Goal: Task Accomplishment & Management: Use online tool/utility

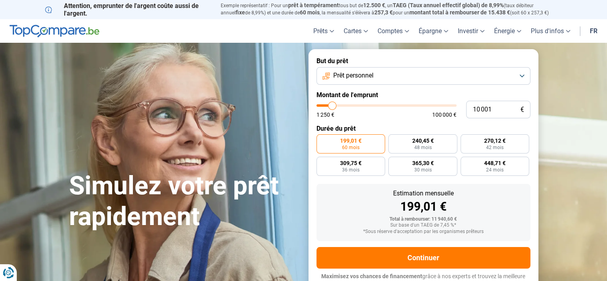
type input "14 000"
type input "14000"
type input "14 250"
type input "14250"
type input "15 250"
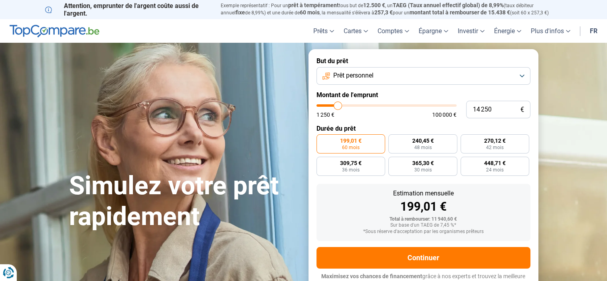
type input "15250"
type input "20 750"
type input "20750"
type input "23 000"
type input "23000"
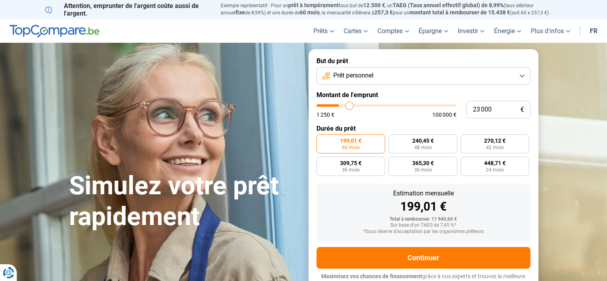
type input "23 250"
type input "23250"
type input "23 500"
type input "23500"
type input "23 750"
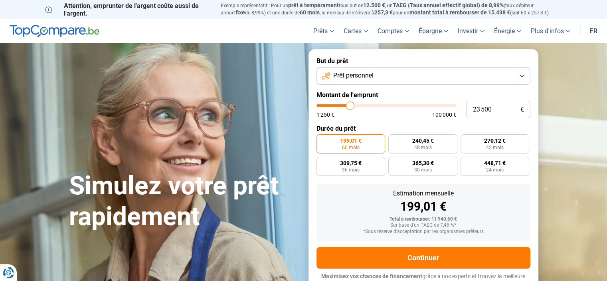
type input "23750"
type input "24 500"
type input "24500"
type input "24 750"
type input "24750"
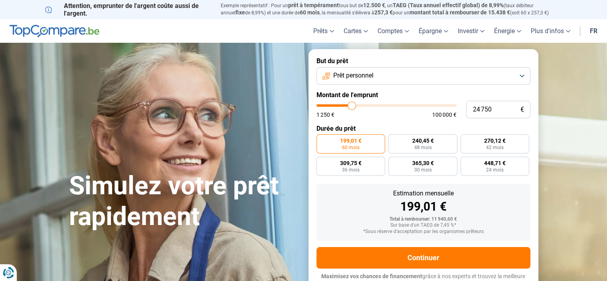
type input "25 250"
type input "25250"
type input "25 500"
type input "25500"
type input "26 000"
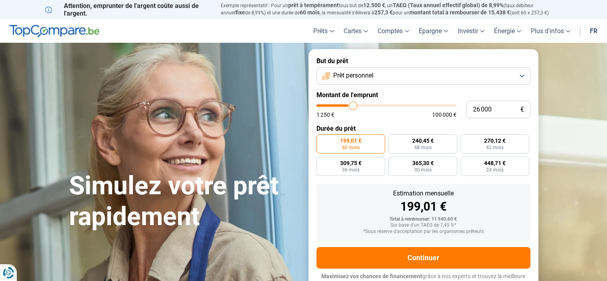
type input "26000"
type input "27 000"
type input "27000"
type input "28 250"
type input "28250"
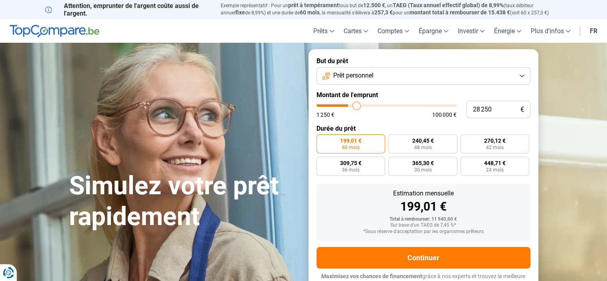
type input "29 250"
type input "29250"
type input "30 000"
type input "30000"
type input "30 750"
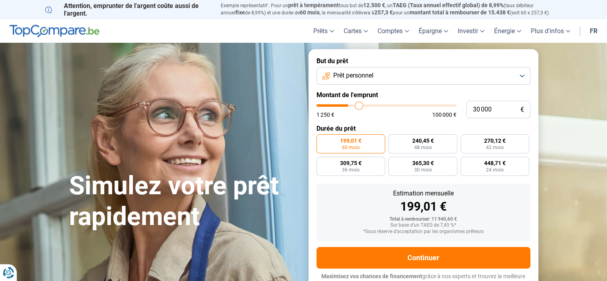
type input "30750"
type input "31 000"
type input "31000"
type input "31 500"
type input "31500"
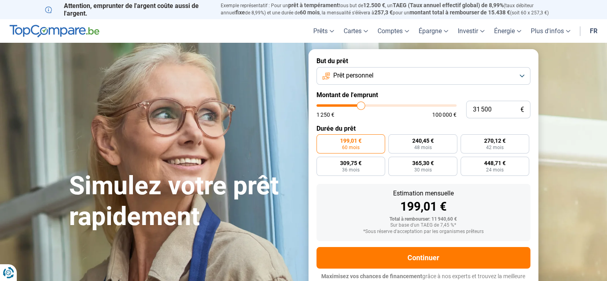
type input "31 750"
type input "31750"
type input "32 250"
type input "32250"
type input "32 500"
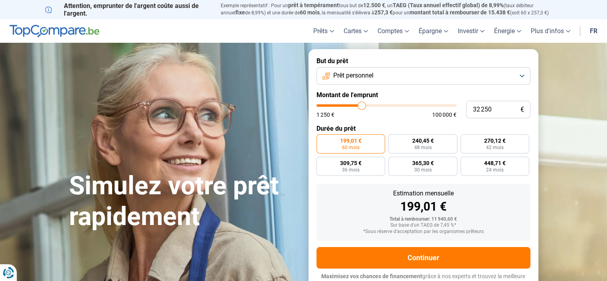
type input "32500"
type input "32 750"
type input "32750"
type input "33 000"
type input "33000"
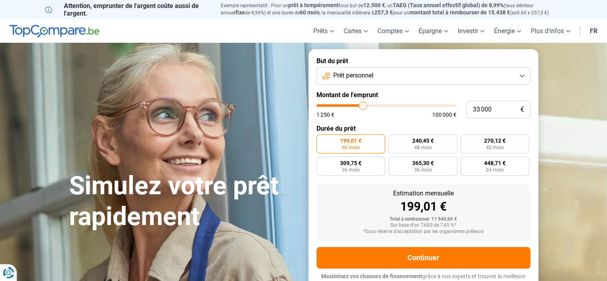
type input "33 250"
type input "33250"
type input "33 500"
type input "33500"
type input "33 750"
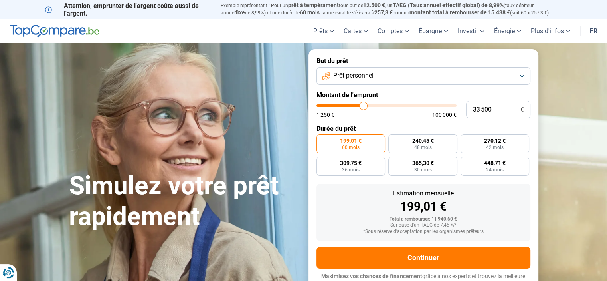
type input "33750"
type input "34 000"
type input "34000"
type input "34 250"
type input "34250"
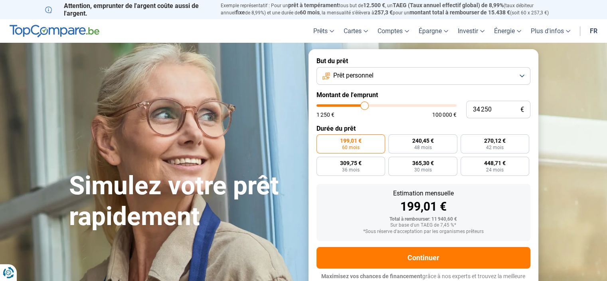
type input "34 500"
type input "34500"
type input "34 750"
type input "34750"
type input "35 000"
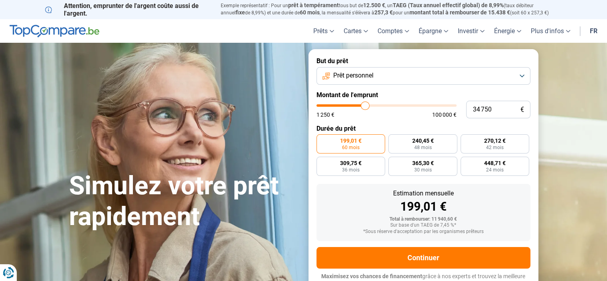
type input "35000"
type input "35 250"
type input "35250"
type input "35 500"
type input "35500"
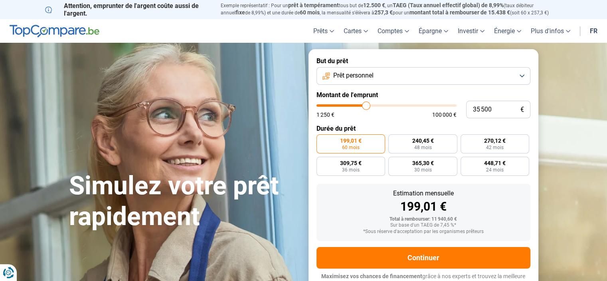
type input "35 750"
type input "35750"
type input "36 000"
type input "36000"
type input "36 250"
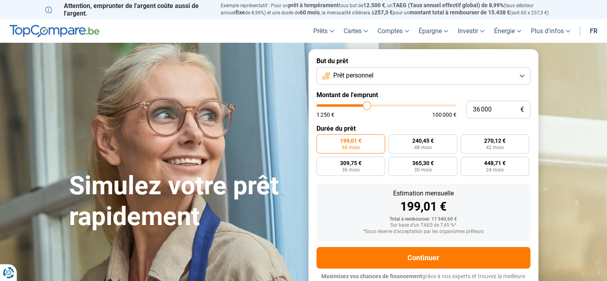
type input "36250"
type input "36 500"
type input "36500"
type input "36 750"
type input "36750"
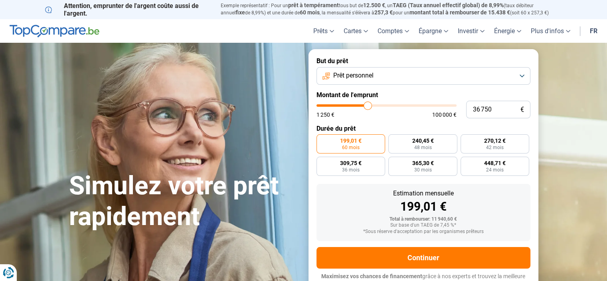
type input "37 000"
type input "37000"
type input "37 250"
type input "37250"
type input "37 750"
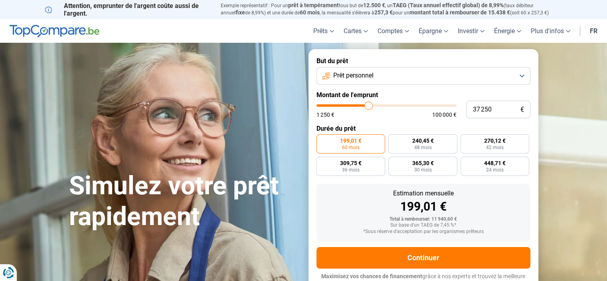
type input "37750"
type input "38 000"
type input "38000"
type input "38 250"
type input "38250"
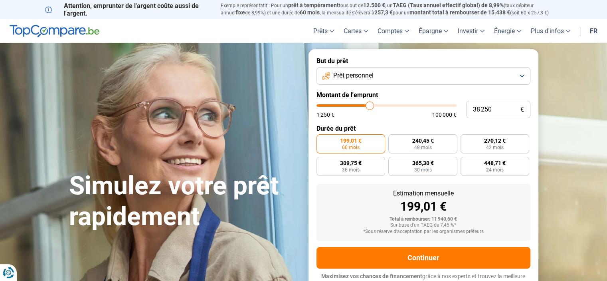
type input "38 500"
type input "38500"
type input "38 750"
type input "38750"
type input "39 250"
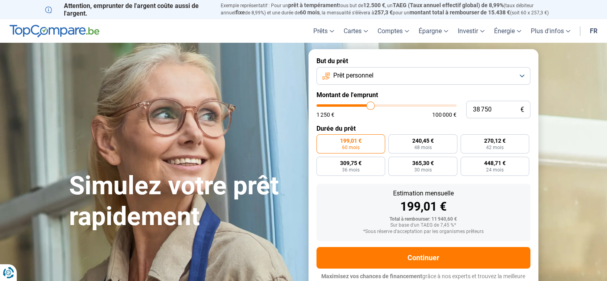
type input "39250"
type input "39 500"
type input "39500"
type input "39 750"
type input "39750"
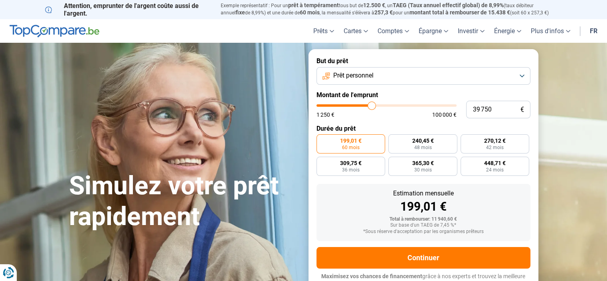
type input "40 250"
type input "40250"
type input "40 500"
type input "40500"
type input "40 750"
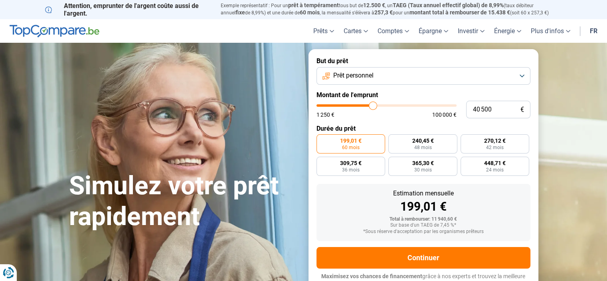
type input "40750"
type input "41 000"
type input "41000"
type input "41 250"
type input "41250"
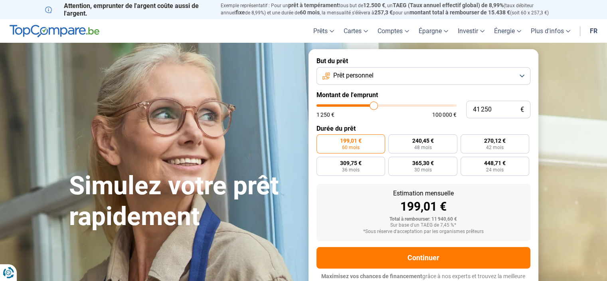
type input "41 500"
type input "41500"
type input "42 000"
type input "42000"
type input "42 250"
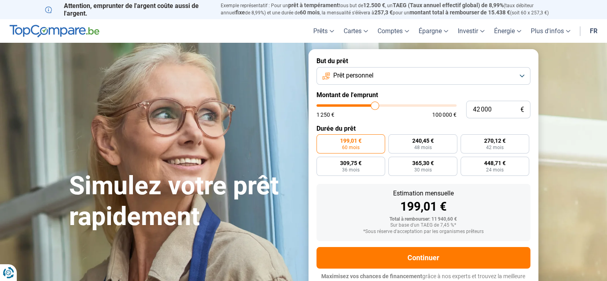
type input "42250"
type input "42 500"
type input "42500"
type input "43 000"
type input "43000"
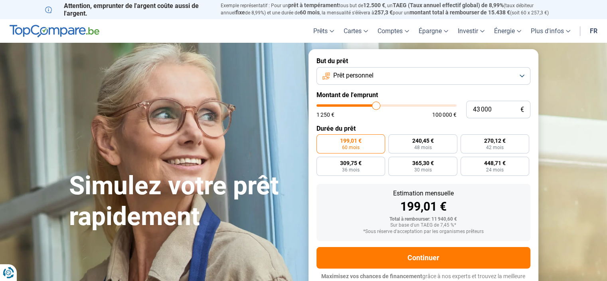
type input "42 500"
type input "42500"
type input "42 000"
type input "42000"
type input "41 750"
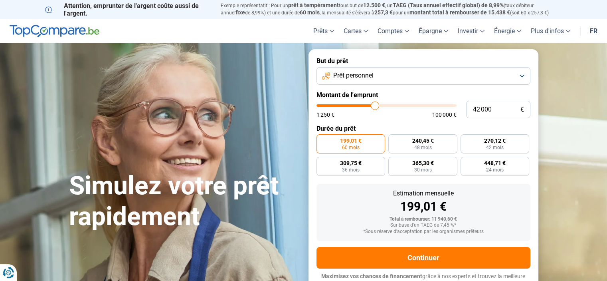
type input "41750"
type input "41 500"
type input "41500"
type input "41 250"
type input "41250"
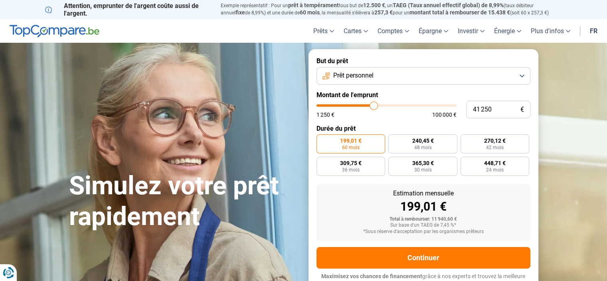
type input "40 750"
type input "40750"
type input "40 500"
type input "40500"
type input "40 250"
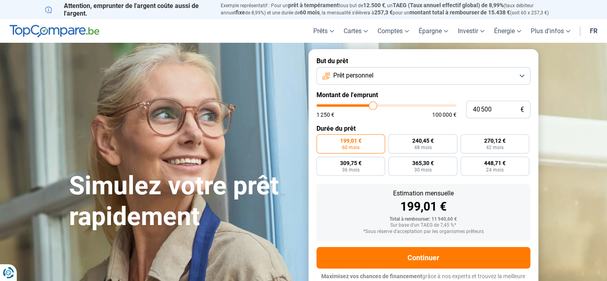
type input "40250"
type input "40 000"
type input "40000"
type input "39 750"
type input "39750"
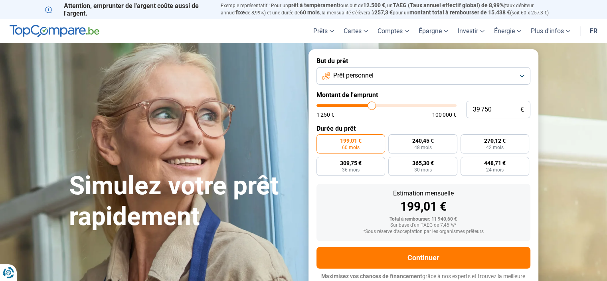
type input "39 500"
type input "39500"
type input "39 250"
type input "39250"
type input "39 500"
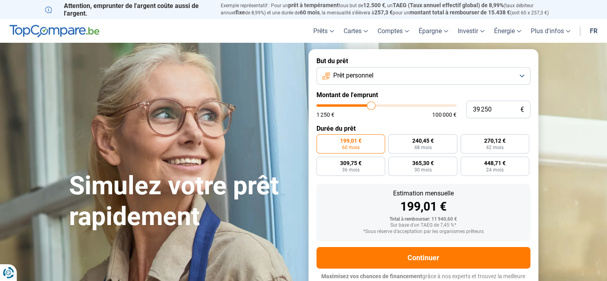
type input "39500"
type input "40 000"
type input "40000"
type input "40 250"
drag, startPoint x: 337, startPoint y: 106, endPoint x: 373, endPoint y: 107, distance: 35.2
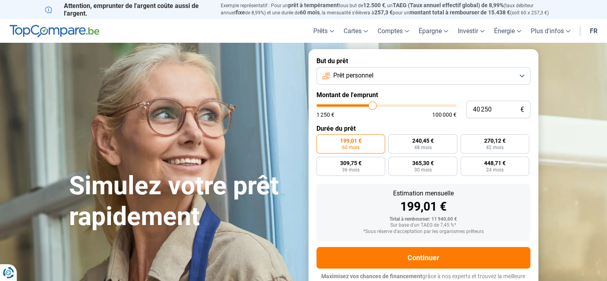
type input "40250"
click at [373, 107] on input "range" at bounding box center [387, 105] width 140 height 2
radio input "false"
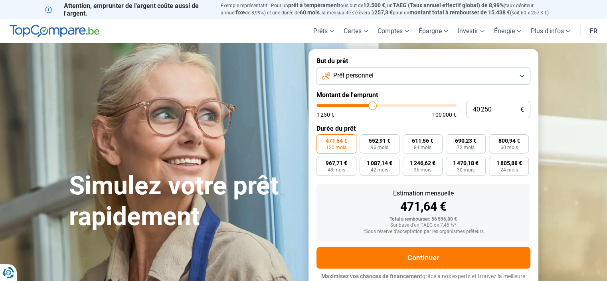
scroll to position [8, 0]
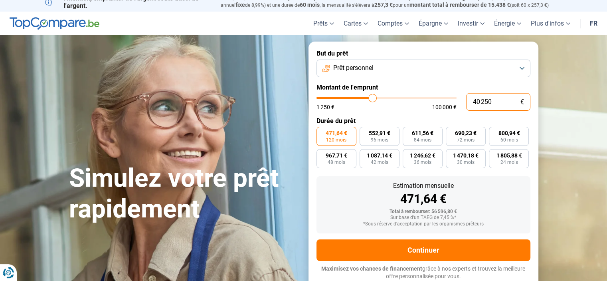
drag, startPoint x: 494, startPoint y: 101, endPoint x: 465, endPoint y: 106, distance: 29.7
click at [472, 104] on input "40 250" at bounding box center [498, 102] width 64 height 18
type input "4"
type input "1250"
type input "40"
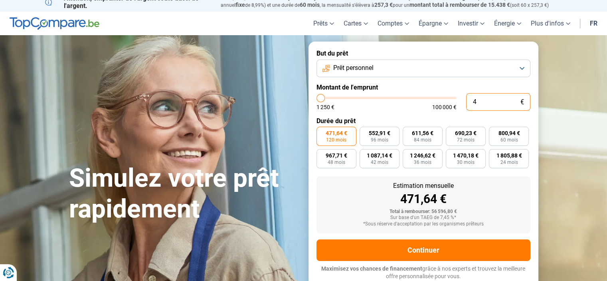
type input "1250"
type input "400"
type input "1250"
type input "4 000"
type input "4000"
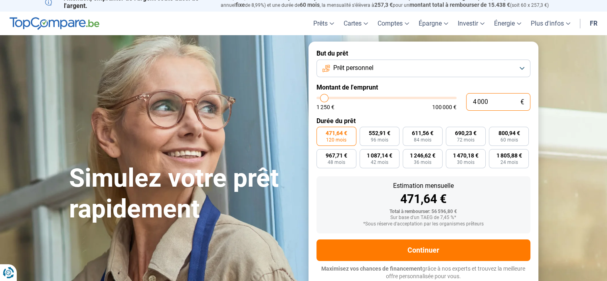
type input "40 000"
type input "40000"
type input "40 000"
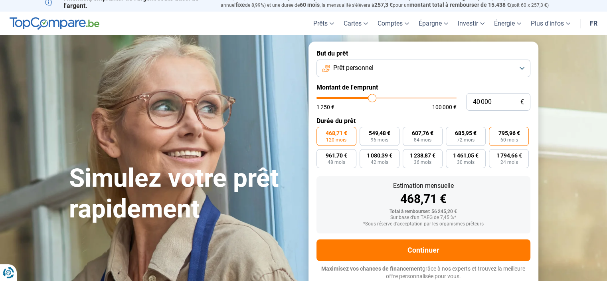
click at [506, 141] on span "60 mois" at bounding box center [509, 139] width 18 height 5
click at [494, 132] on input "795,96 € 60 mois" at bounding box center [491, 129] width 5 height 5
radio input "true"
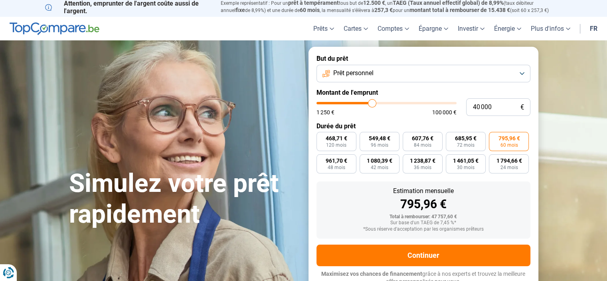
scroll to position [0, 0]
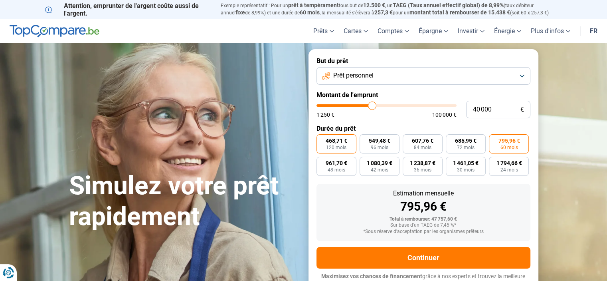
click at [336, 145] on span "120 mois" at bounding box center [336, 147] width 20 height 5
click at [322, 139] on input "468,71 € 120 mois" at bounding box center [319, 136] width 5 height 5
radio input "true"
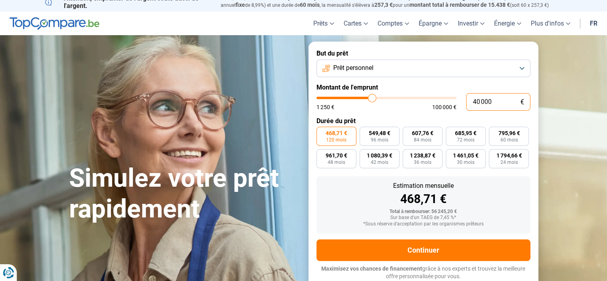
drag, startPoint x: 495, startPoint y: 100, endPoint x: 471, endPoint y: 100, distance: 24.4
click at [471, 100] on input "40 000" at bounding box center [498, 102] width 64 height 18
type input "1"
type input "1250"
type input "11"
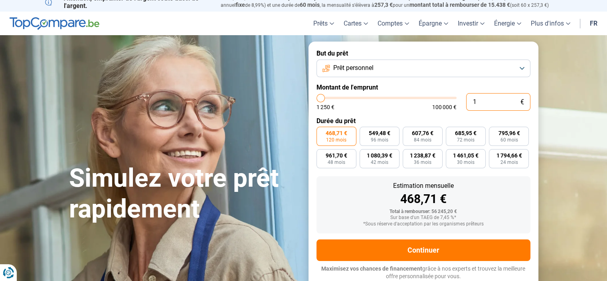
type input "1250"
type input "1"
type input "1250"
type input "12"
type input "1250"
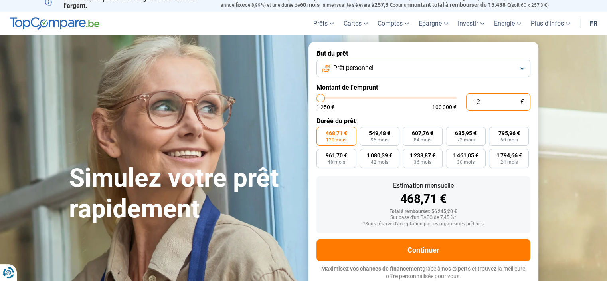
type input "120"
type input "1250"
type input "1 200"
type input "1250"
type input "12 000"
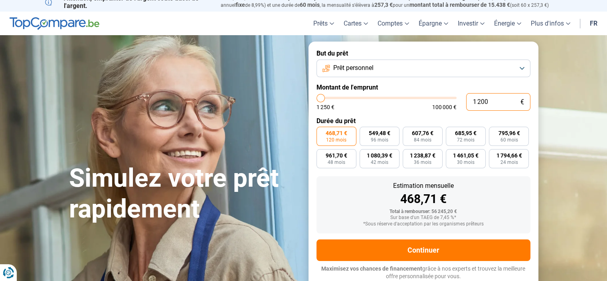
type input "12000"
type input "12 000"
radio input "true"
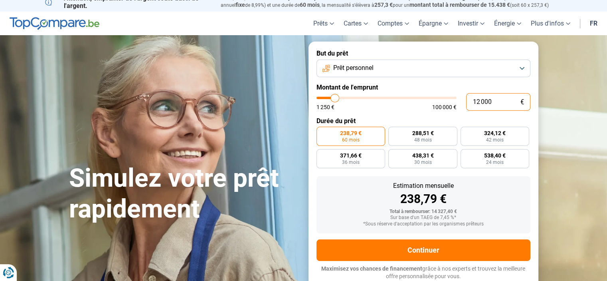
drag, startPoint x: 493, startPoint y: 99, endPoint x: 470, endPoint y: 102, distance: 23.8
click at [470, 102] on input "12 000" at bounding box center [498, 102] width 64 height 18
type input "3"
type input "1250"
type input "30"
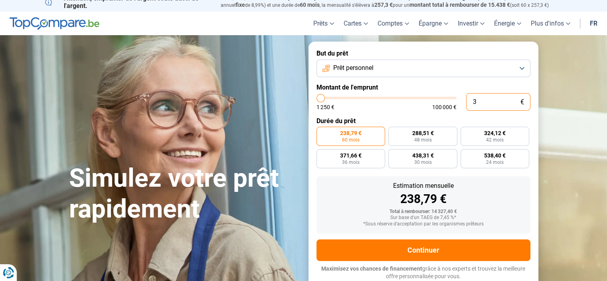
type input "1250"
type input "300"
type input "1250"
type input "3 000"
type input "3000"
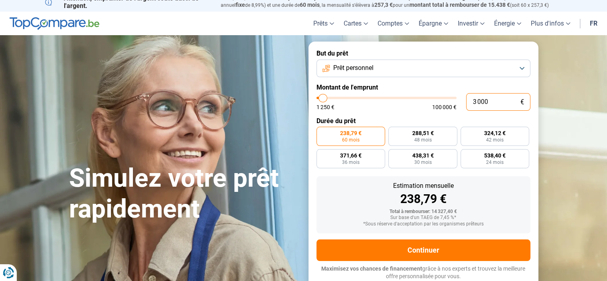
type input "30 000"
type input "30000"
radio input "false"
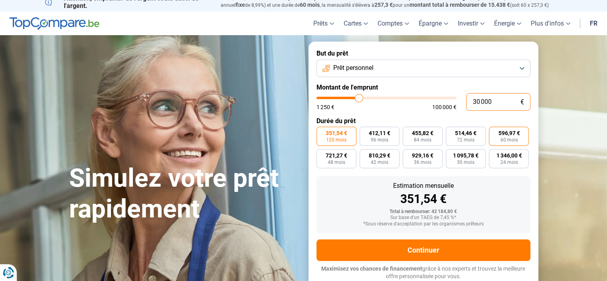
type input "30 000"
click at [515, 135] on span "596,97 €" at bounding box center [509, 133] width 22 height 6
click at [494, 132] on input "596,97 € 60 mois" at bounding box center [491, 129] width 5 height 5
radio input "true"
drag, startPoint x: 494, startPoint y: 105, endPoint x: 466, endPoint y: 103, distance: 28.0
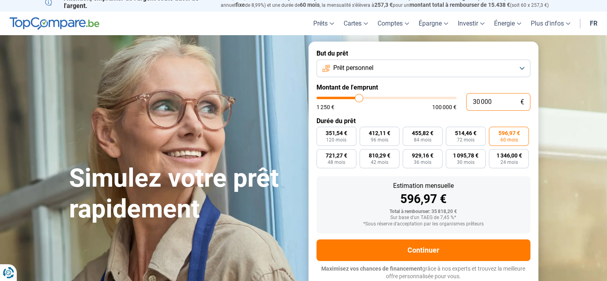
click at [466, 103] on div "30 000 € 1 250 € 100 000 €" at bounding box center [424, 102] width 214 height 18
type input "2"
type input "1250"
type input "27"
type input "1250"
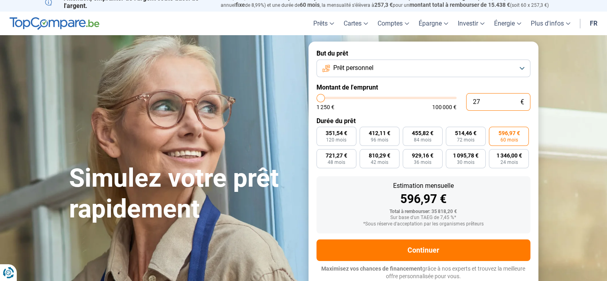
type input "270"
type input "1250"
type input "2 700"
